Goal: Find specific page/section: Find specific page/section

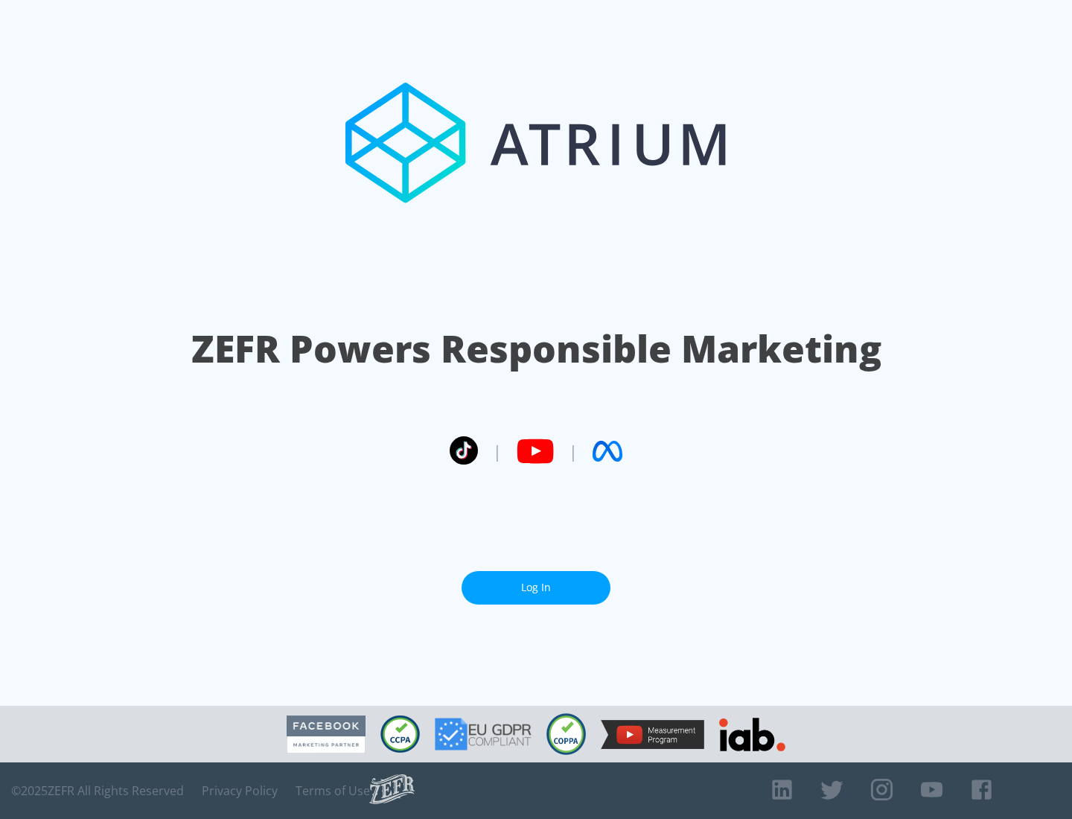
click at [536, 581] on link "Log In" at bounding box center [536, 588] width 149 height 34
